Goal: Task Accomplishment & Management: Complete application form

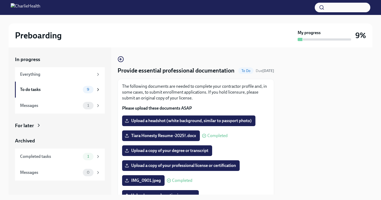
scroll to position [78, 0]
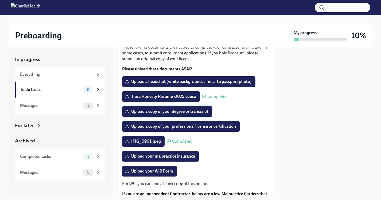
scroll to position [55, 0]
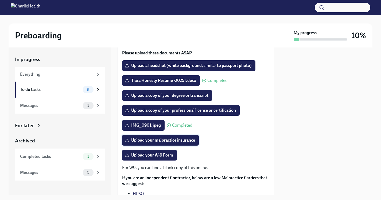
click at [168, 143] on span "Upload your malpractice insurance" at bounding box center [160, 140] width 69 height 5
click at [0, 0] on input "Upload your malpractice insurance" at bounding box center [0, 0] width 0 height 0
click at [212, 2] on div at bounding box center [190, 7] width 381 height 15
click at [181, 113] on span "Upload a copy of your professional license or certification" at bounding box center [181, 110] width 110 height 5
click at [0, 0] on input "Upload a copy of your professional license or certification" at bounding box center [0, 0] width 0 height 0
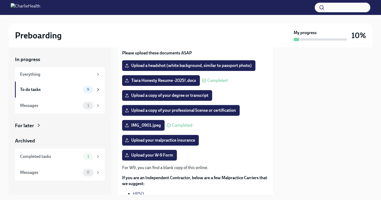
click at [160, 113] on span "Upload a copy of your professional license or certification" at bounding box center [181, 110] width 110 height 5
click at [0, 0] on input "Upload a copy of your professional license or certification" at bounding box center [0, 0] width 0 height 0
click at [171, 146] on label "Upload your malpractice insurance" at bounding box center [160, 140] width 77 height 11
click at [0, 0] on input "Upload your malpractice insurance" at bounding box center [0, 0] width 0 height 0
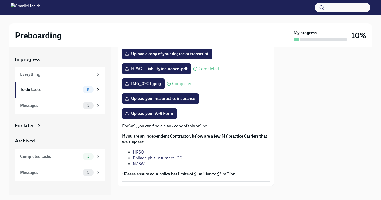
scroll to position [100, 0]
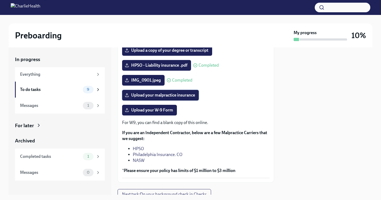
click at [176, 98] on span "Upload your malpractice insurance" at bounding box center [160, 95] width 69 height 5
click at [0, 0] on input "Upload your malpractice insurance" at bounding box center [0, 0] width 0 height 0
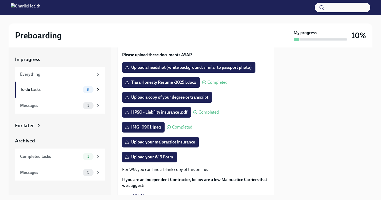
scroll to position [53, 0]
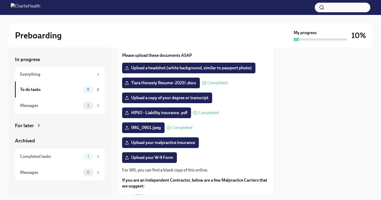
click at [166, 145] on span "Upload your malpractice insurance" at bounding box center [160, 142] width 69 height 5
click at [0, 0] on input "Upload your malpractice insurance" at bounding box center [0, 0] width 0 height 0
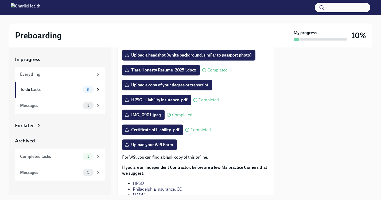
scroll to position [78, 0]
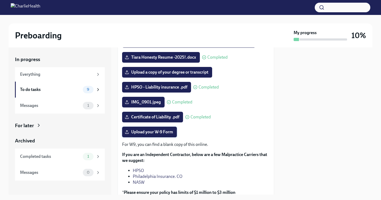
click at [155, 135] on span "Upload your W-9 Form" at bounding box center [149, 131] width 47 height 5
click at [0, 0] on input "Upload your W-9 Form" at bounding box center [0, 0] width 0 height 0
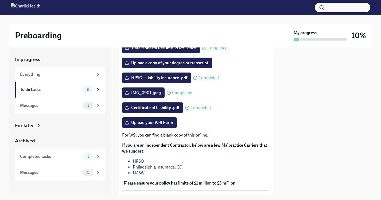
scroll to position [86, 0]
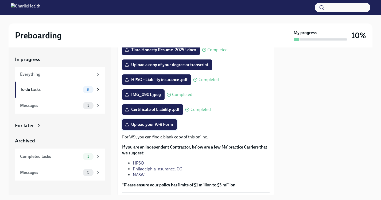
click at [157, 130] on label "Upload your W-9 Form" at bounding box center [149, 124] width 55 height 11
click at [0, 0] on input "Upload your W-9 Form" at bounding box center [0, 0] width 0 height 0
click at [166, 127] on span "Upload your W-9 Form" at bounding box center [149, 124] width 47 height 5
click at [0, 0] on input "Upload your W-9 Form" at bounding box center [0, 0] width 0 height 0
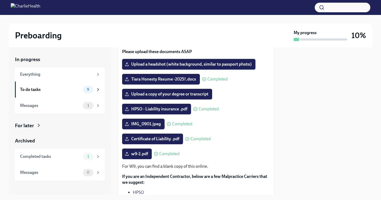
scroll to position [57, 0]
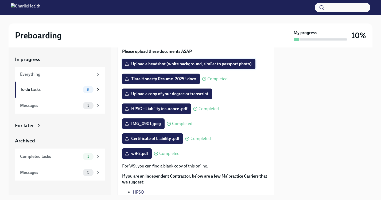
click at [189, 67] on span "Upload a headshot (white background, similar to passport photo)" at bounding box center [189, 63] width 126 height 5
click at [0, 0] on input "Upload a headshot (white background, similar to passport photo)" at bounding box center [0, 0] width 0 height 0
click at [172, 67] on span "Upload a headshot (white background, similar to passport photo)" at bounding box center [189, 63] width 126 height 5
click at [0, 0] on input "Upload a headshot (white background, similar to passport photo)" at bounding box center [0, 0] width 0 height 0
click at [191, 67] on span "Upload a headshot (white background, similar to passport photo)" at bounding box center [189, 63] width 126 height 5
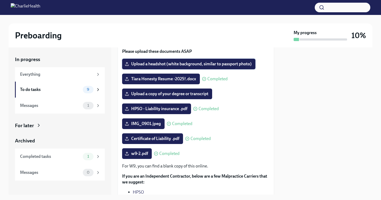
click at [0, 0] on input "Upload a headshot (white background, similar to passport photo)" at bounding box center [0, 0] width 0 height 0
click at [158, 67] on span "Upload a headshot (white background, similar to passport photo)" at bounding box center [189, 63] width 126 height 5
click at [0, 0] on input "Upload a headshot (white background, similar to passport photo)" at bounding box center [0, 0] width 0 height 0
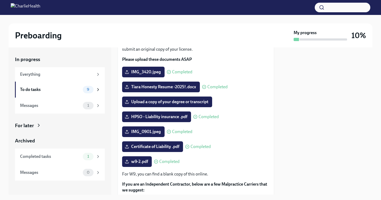
scroll to position [52, 0]
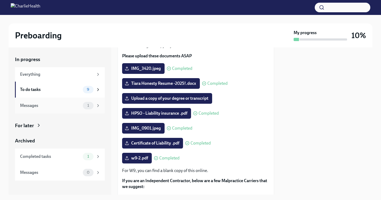
click at [79, 108] on div "Messages 1" at bounding box center [60, 105] width 80 height 7
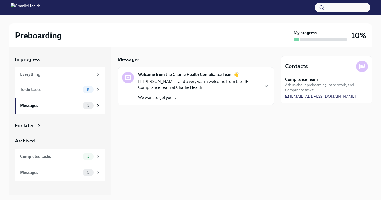
click at [215, 92] on div "Hi Tiara, and a very warm welcome from the HR Compliance Team at Charlie Health…" at bounding box center [198, 90] width 121 height 22
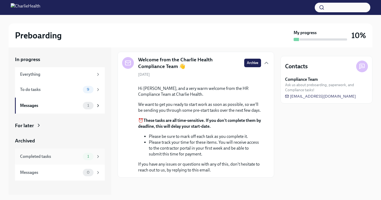
click at [78, 155] on div "Completed tasks" at bounding box center [50, 157] width 61 height 6
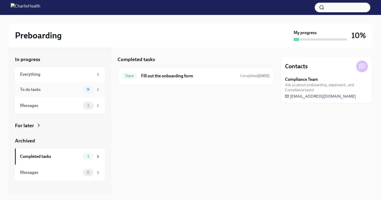
click at [92, 89] on span "9" at bounding box center [88, 90] width 9 height 4
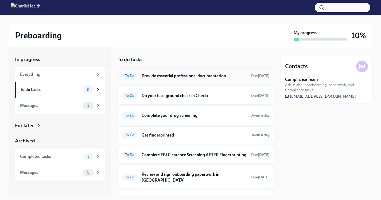
click at [234, 78] on h6 "Provide essential professional documentation" at bounding box center [193, 76] width 105 height 6
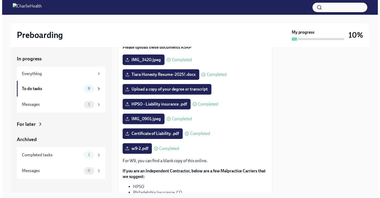
scroll to position [61, 0]
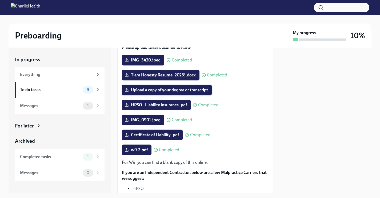
click at [198, 93] on span "Upload a copy of your degree or transcript" at bounding box center [167, 89] width 82 height 5
click at [0, 0] on input "Upload a copy of your degree or transcript" at bounding box center [0, 0] width 0 height 0
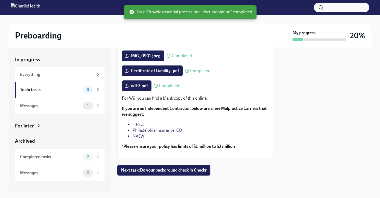
scroll to position [0, 0]
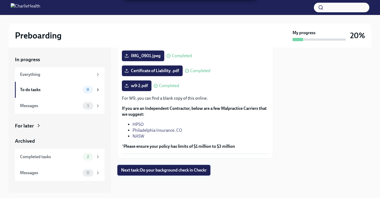
click at [199, 169] on span "Next task : Do your background check in Checkr" at bounding box center [164, 169] width 86 height 5
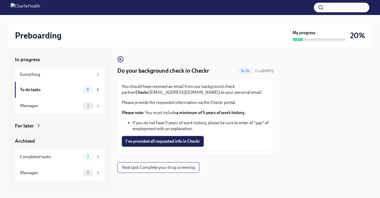
click at [194, 140] on span "I've provided all requested info in Checkr" at bounding box center [163, 141] width 74 height 5
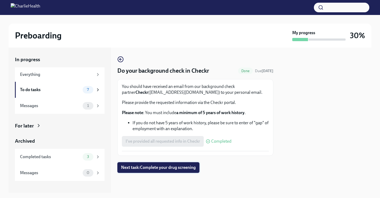
click at [175, 168] on span "Next task : Complete your drug screening" at bounding box center [158, 167] width 75 height 5
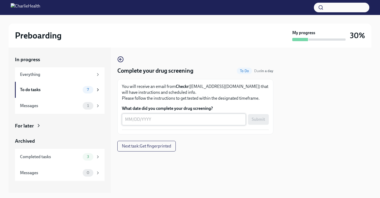
click at [158, 123] on div "x ​" at bounding box center [184, 119] width 124 height 12
